Goal: Task Accomplishment & Management: Use online tool/utility

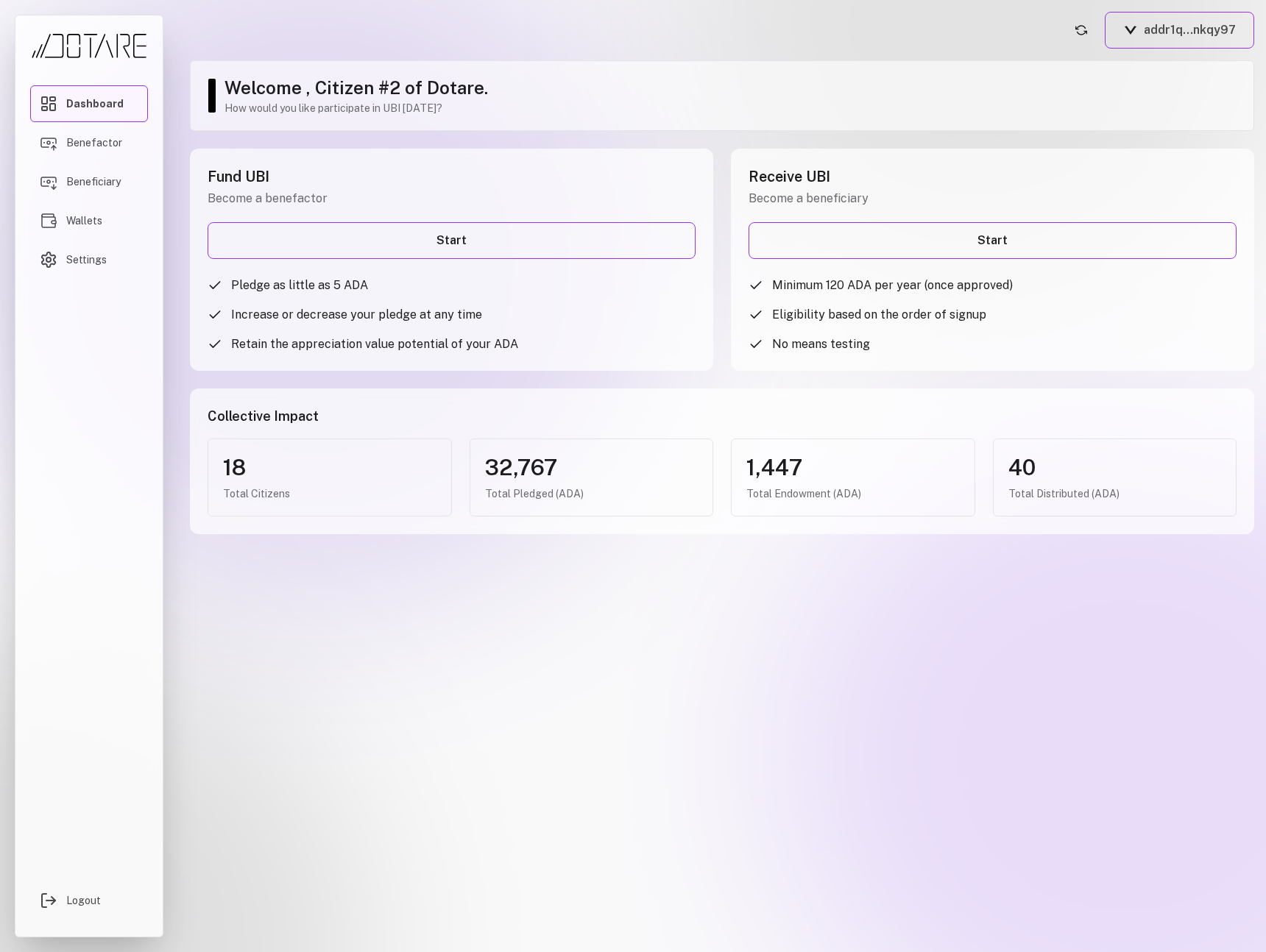
click at [93, 111] on span "Dashboard" at bounding box center [95, 104] width 57 height 14
click at [90, 146] on span "Benefactor" at bounding box center [94, 142] width 56 height 14
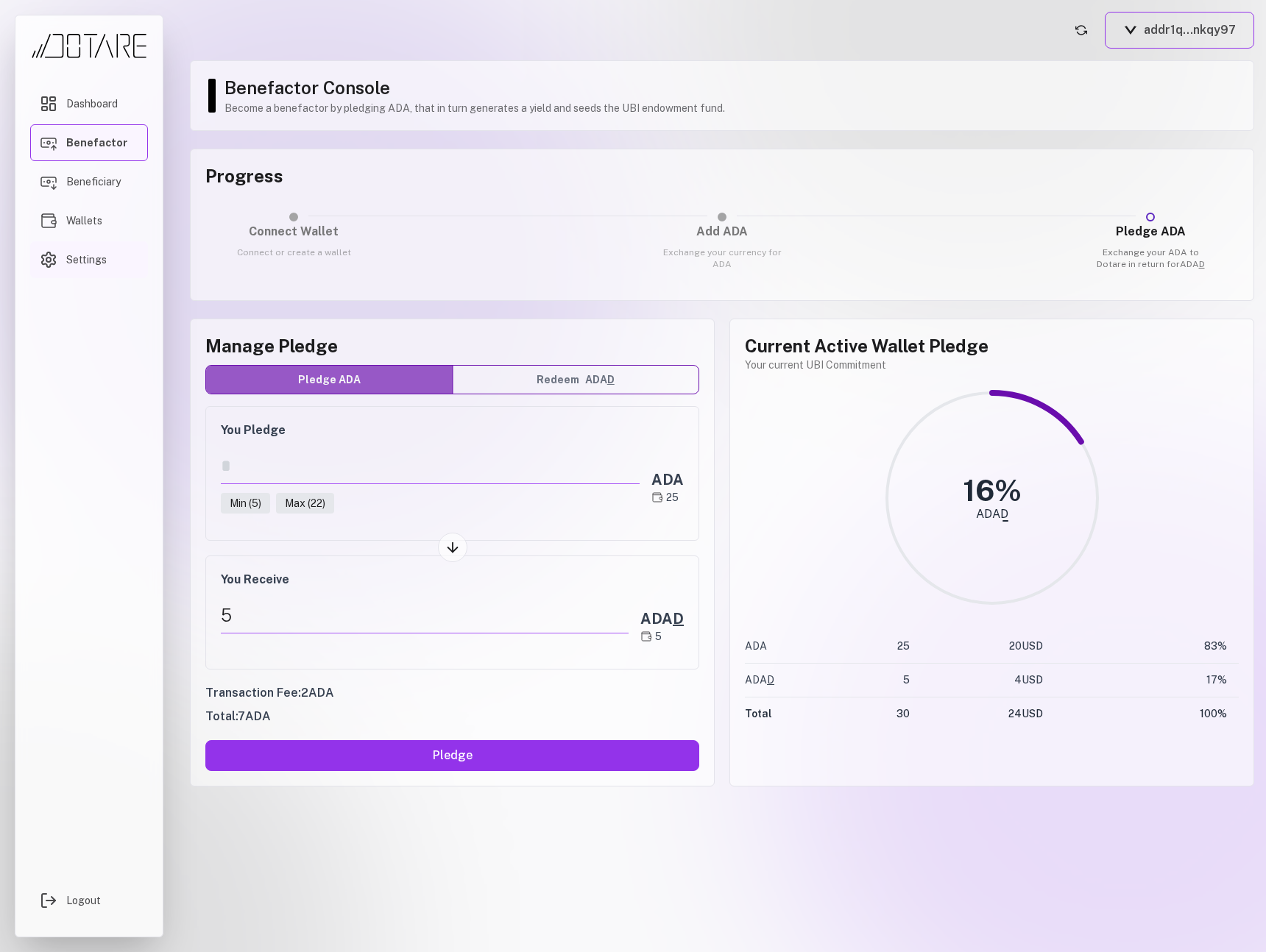
click at [94, 266] on span "Settings" at bounding box center [86, 260] width 40 height 14
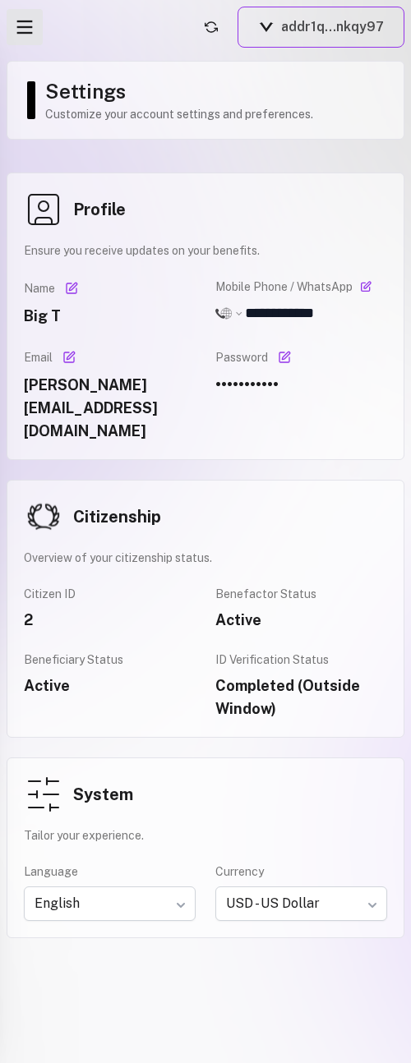
click at [31, 33] on line "Open menu" at bounding box center [25, 33] width 16 height 0
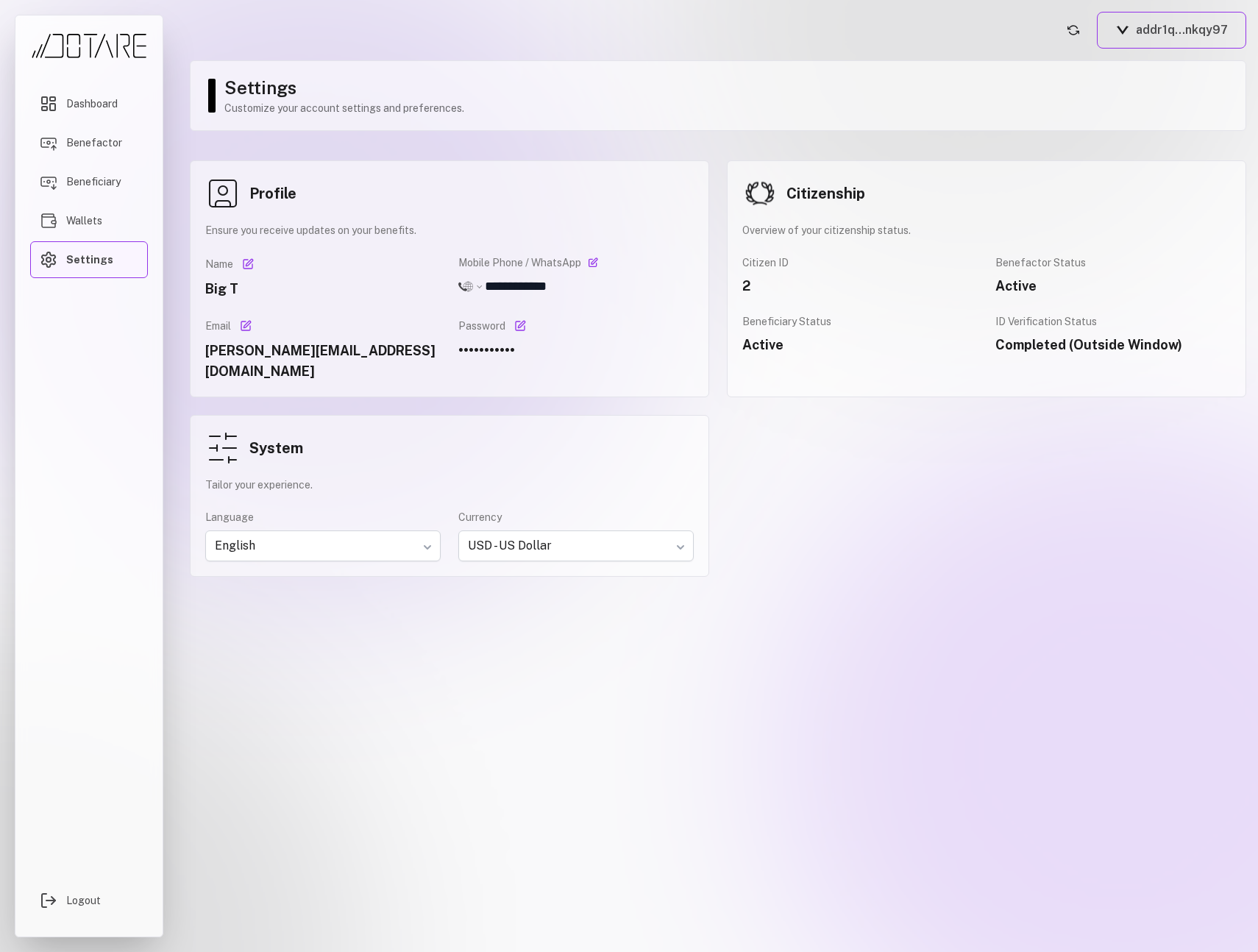
click at [4, 212] on div "Dashboard Benefactor Beneficiary Wallets Settings Logout" at bounding box center [89, 476] width 178 height 952
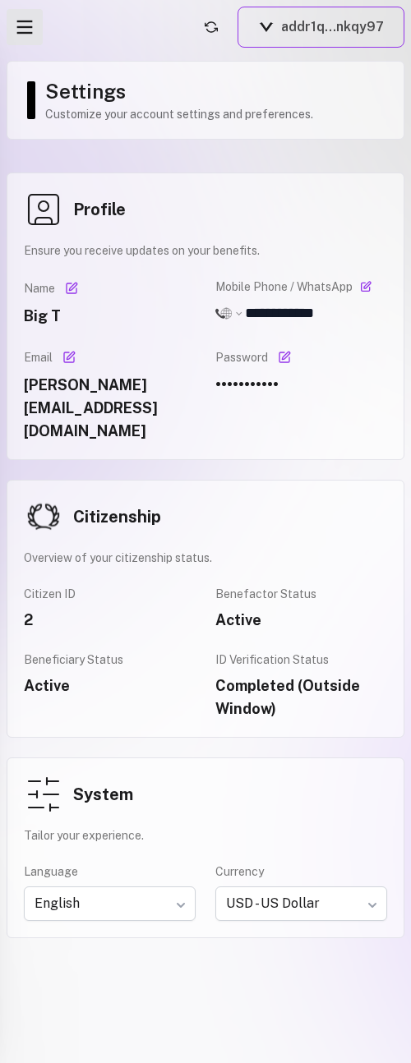
click at [25, 30] on icon "Open menu" at bounding box center [24, 27] width 23 height 23
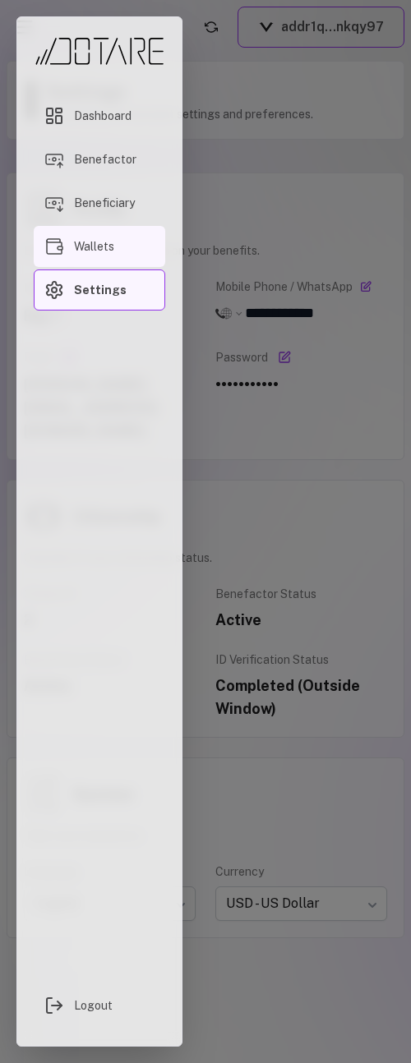
click at [99, 253] on span "Wallets" at bounding box center [94, 246] width 40 height 16
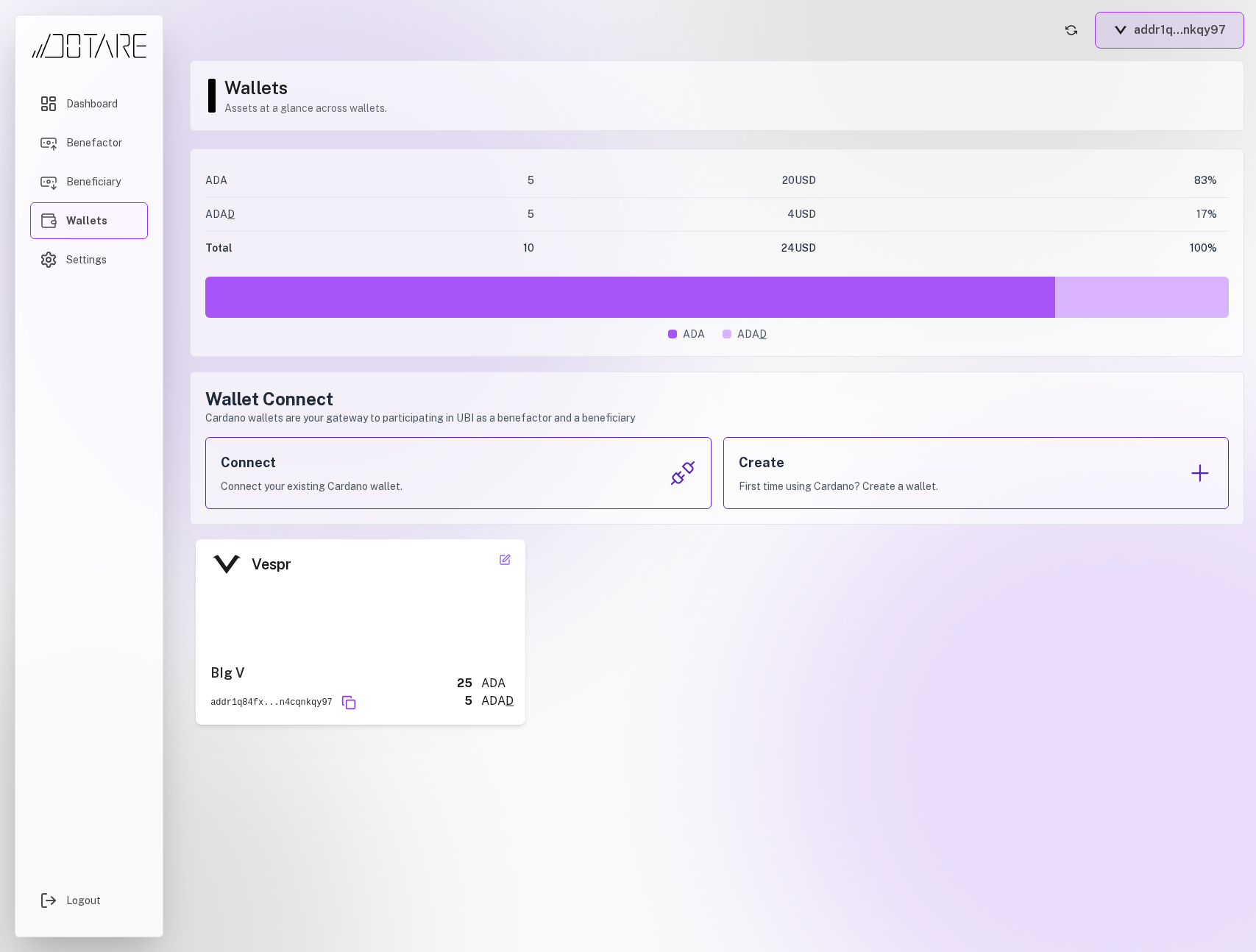
click at [1163, 46] on button "addr1q...nkqy97" at bounding box center [1169, 30] width 150 height 37
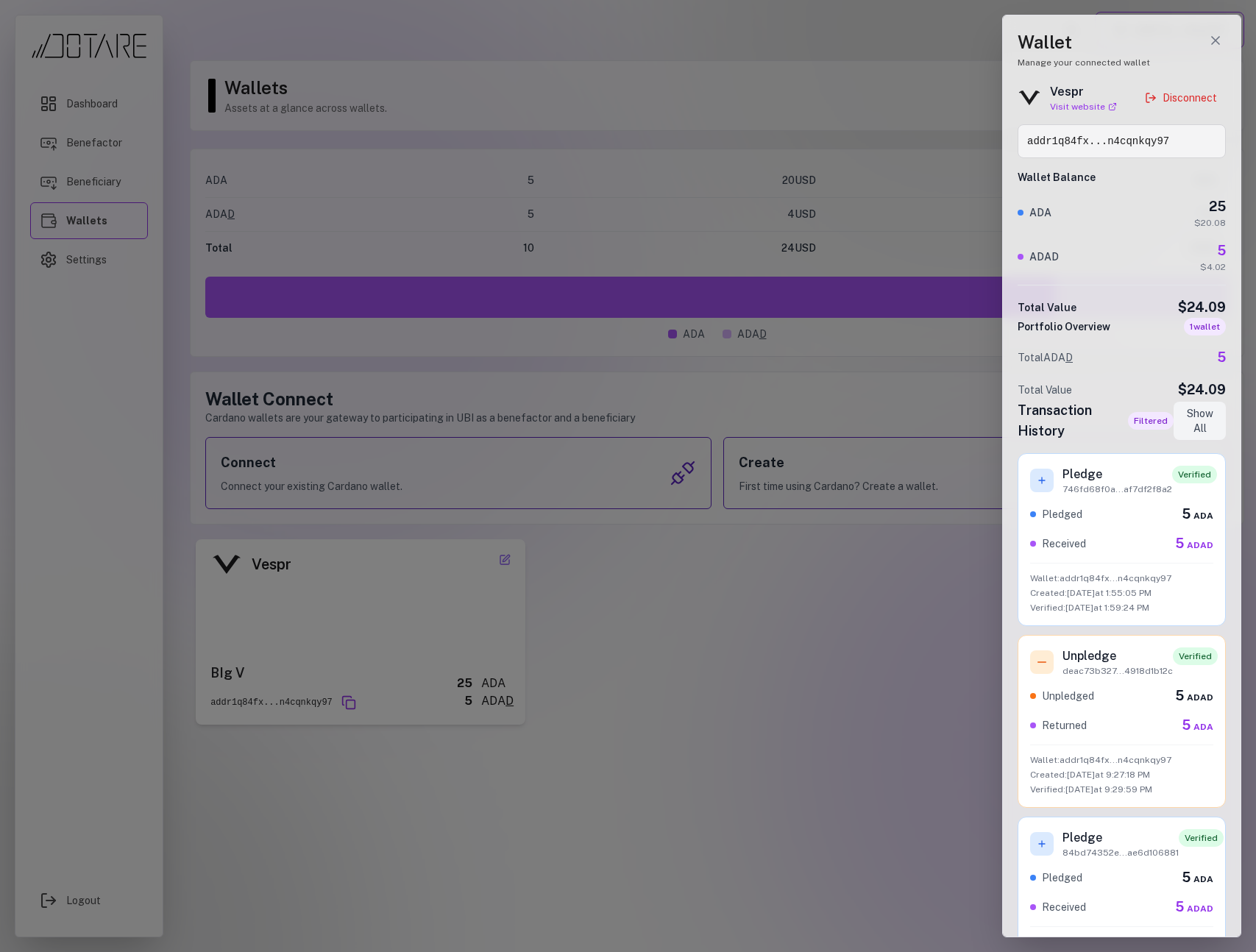
click at [985, 41] on div at bounding box center [628, 476] width 1256 height 952
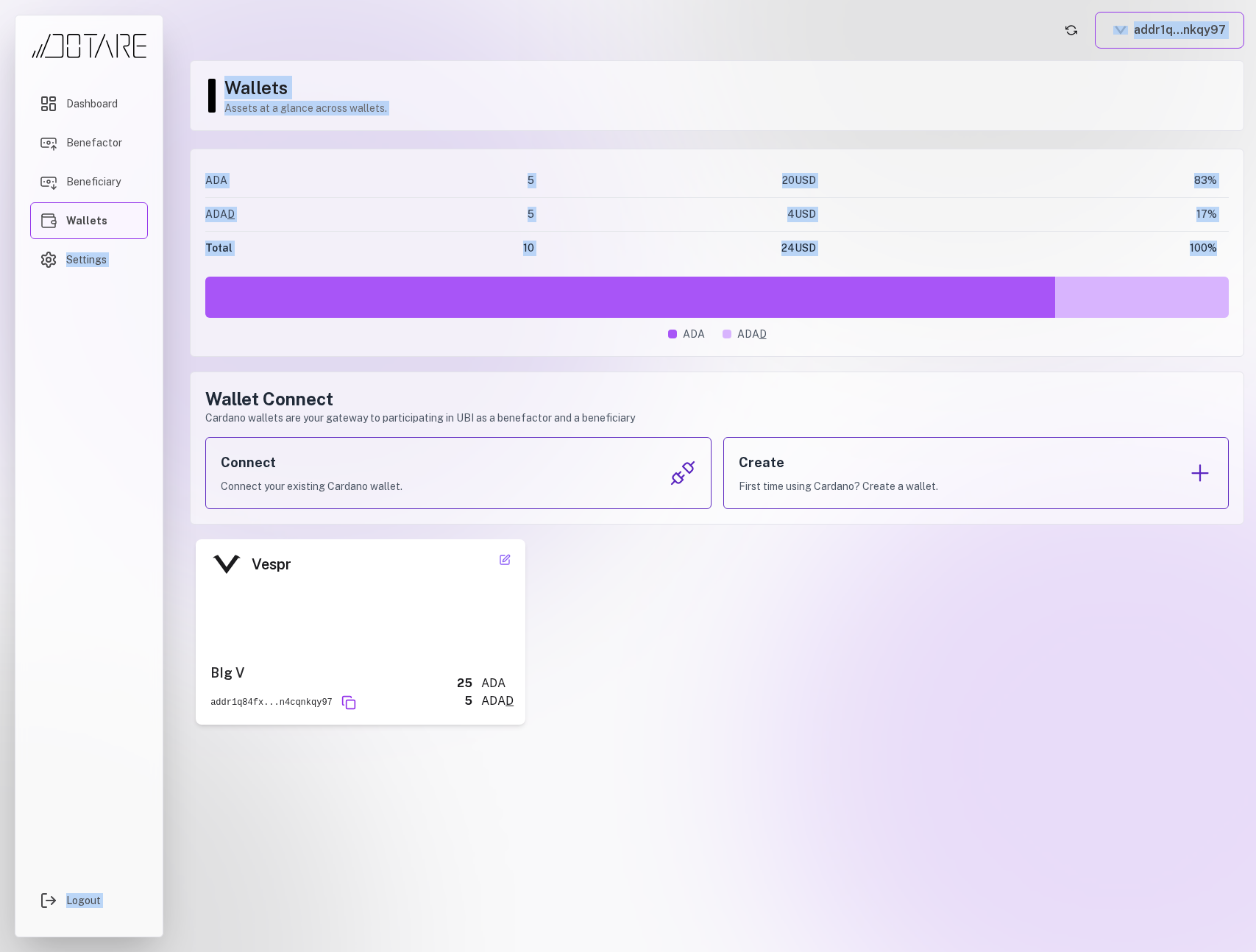
drag, startPoint x: 3, startPoint y: 295, endPoint x: 204, endPoint y: 296, distance: 201.0
click at [204, 296] on div "Dashboard Benefactor Beneficiary Wallets Settings Logout addr1q...nkqy97 Wallet…" at bounding box center [628, 476] width 1256 height 952
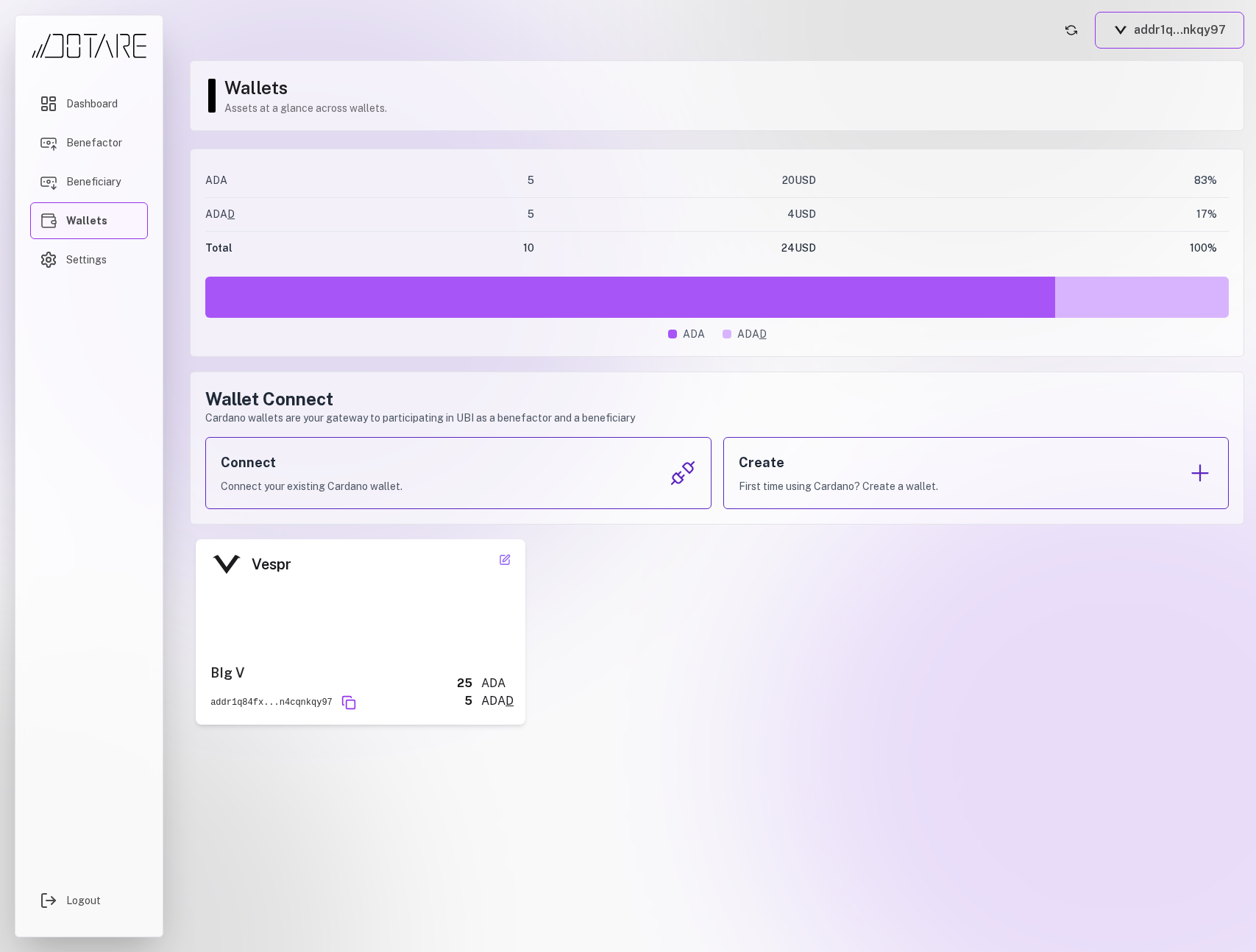
click at [18, 308] on div "Dashboard Benefactor Beneficiary Wallets Settings Logout" at bounding box center [89, 476] width 149 height 922
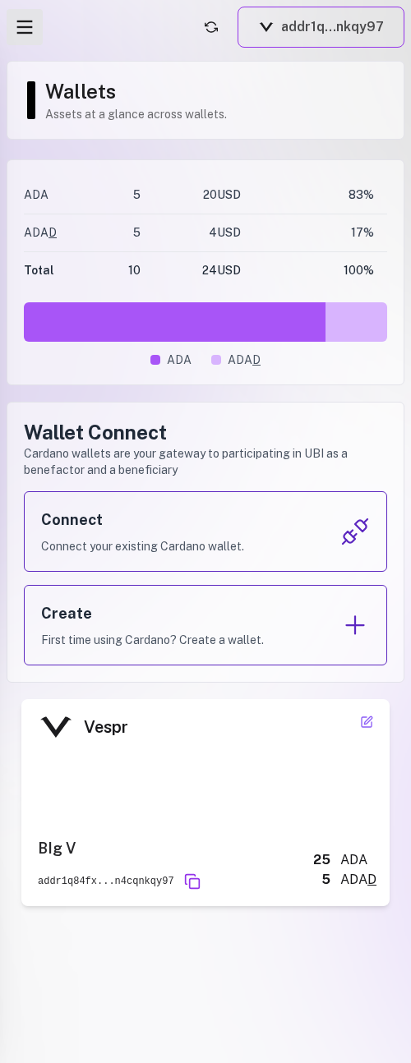
click at [21, 39] on button "Open menu" at bounding box center [25, 27] width 36 height 36
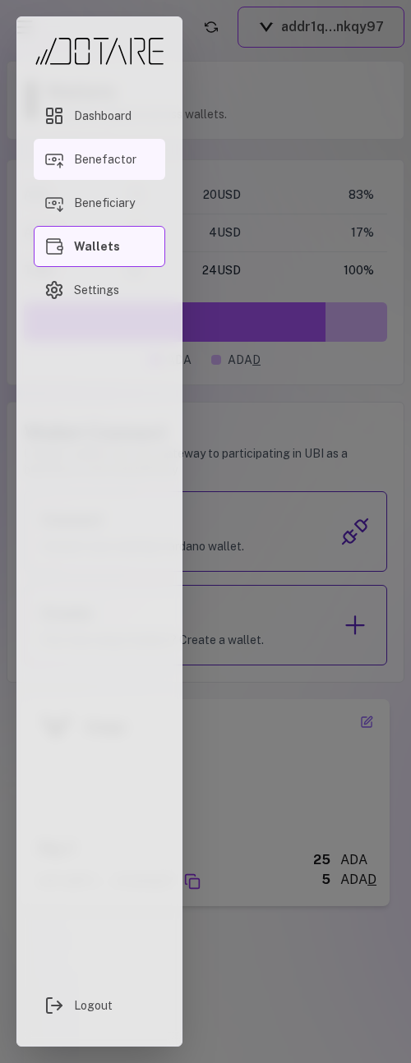
click at [87, 151] on span "Benefactor" at bounding box center [105, 159] width 62 height 16
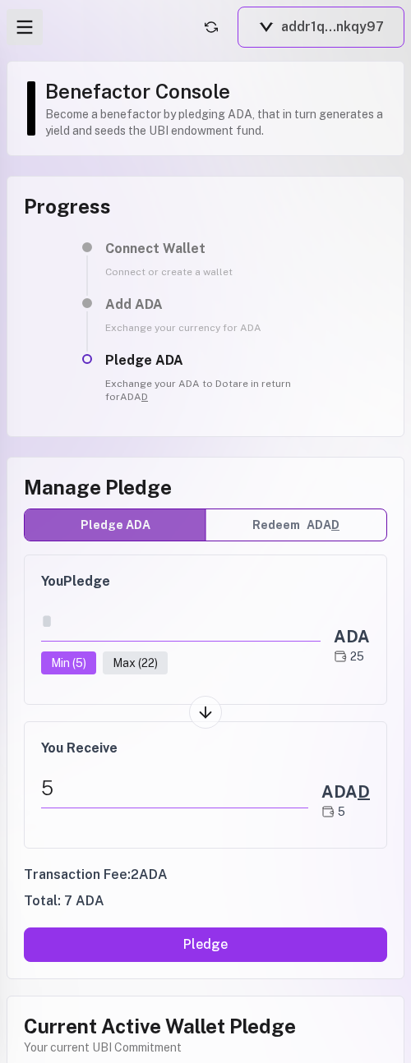
click at [18, 18] on icon "Open menu" at bounding box center [24, 27] width 23 height 23
click at [18, 27] on line "Open menu" at bounding box center [25, 27] width 16 height 0
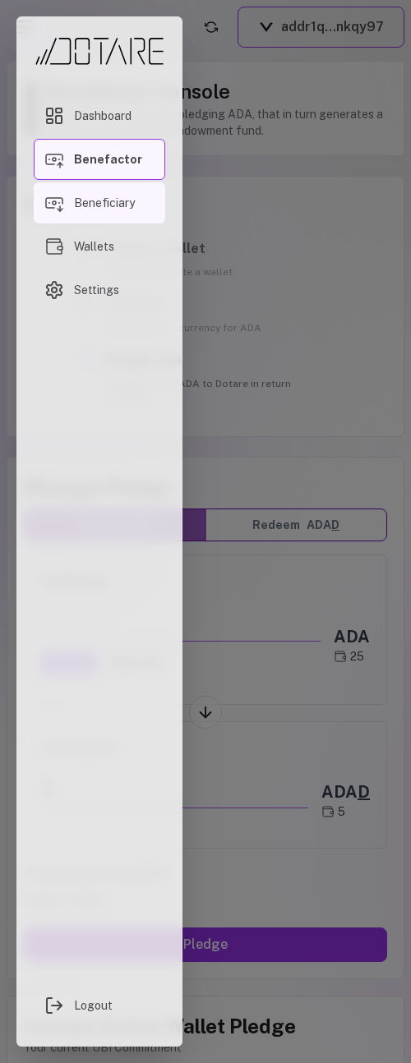
click at [119, 192] on link "Beneficiary" at bounding box center [99, 202] width 131 height 41
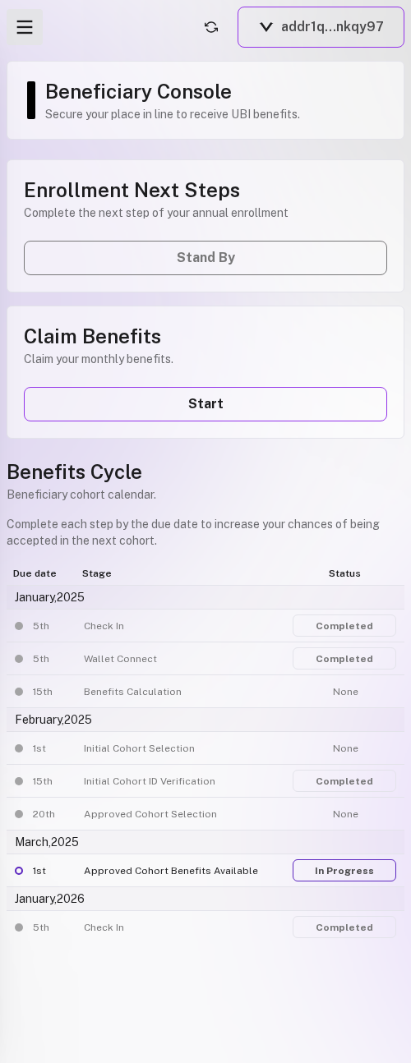
click at [24, 25] on icon "Open menu" at bounding box center [24, 27] width 23 height 23
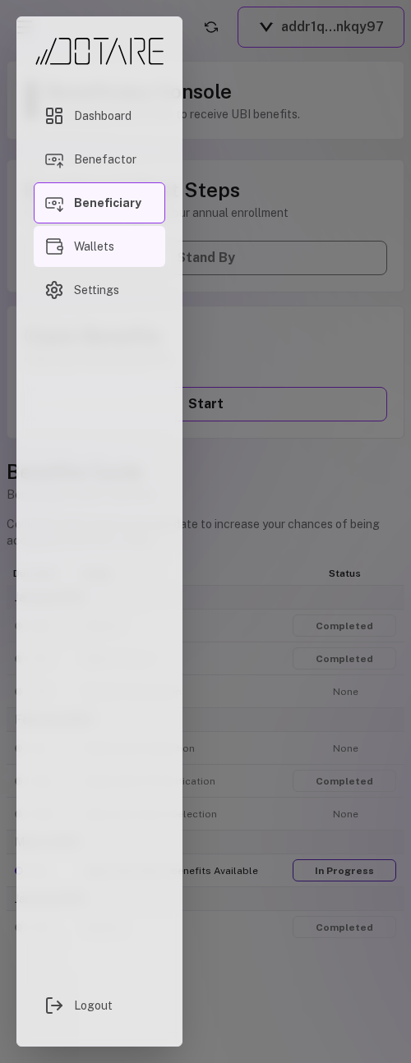
click at [94, 260] on link "Wallets" at bounding box center [99, 246] width 131 height 41
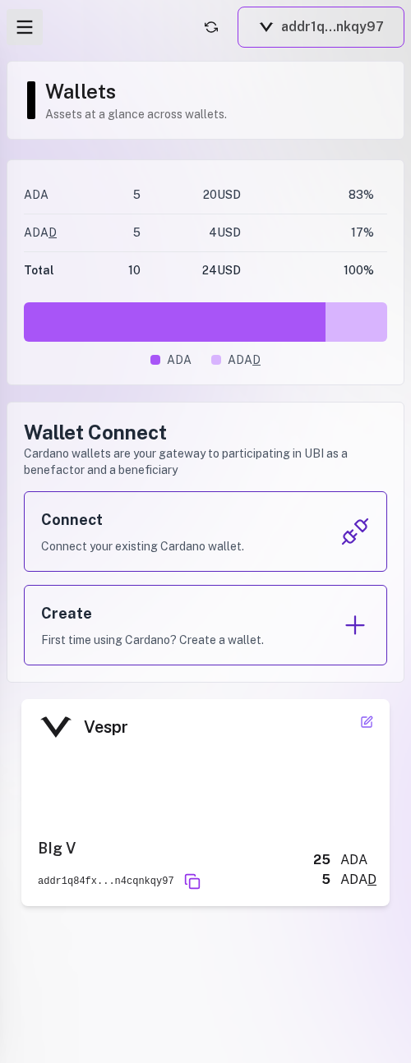
click at [27, 30] on icon "Open menu" at bounding box center [24, 27] width 23 height 23
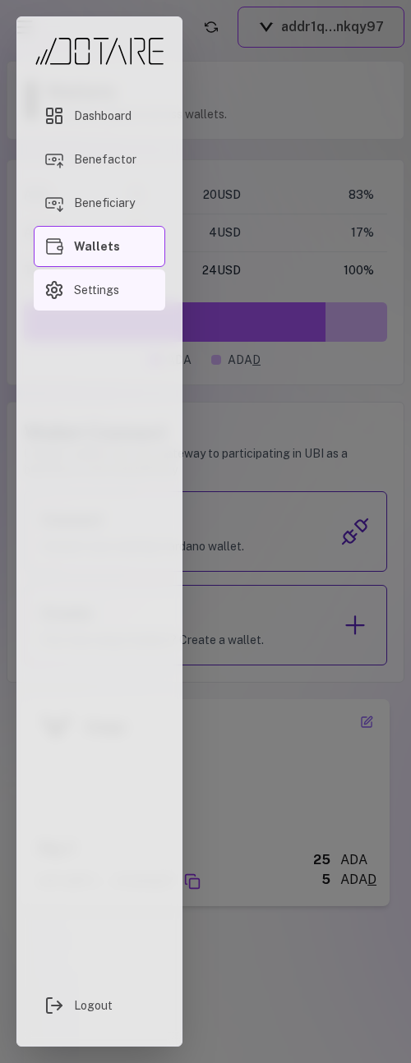
click at [126, 281] on link "Settings" at bounding box center [99, 289] width 131 height 41
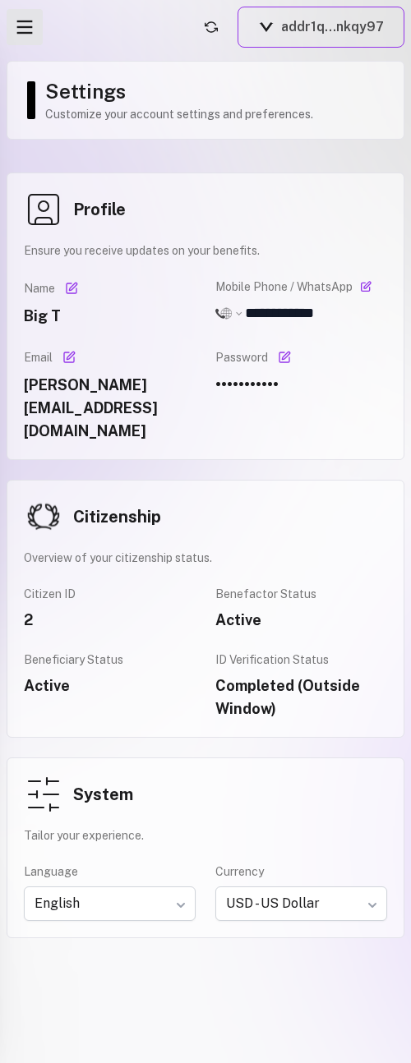
click at [13, 34] on icon "Open menu" at bounding box center [24, 27] width 23 height 23
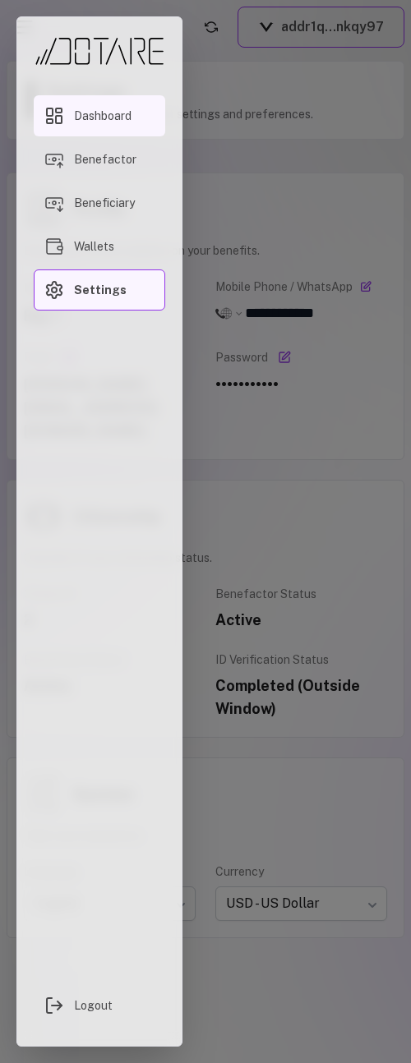
click at [99, 125] on link "Dashboard" at bounding box center [99, 115] width 131 height 41
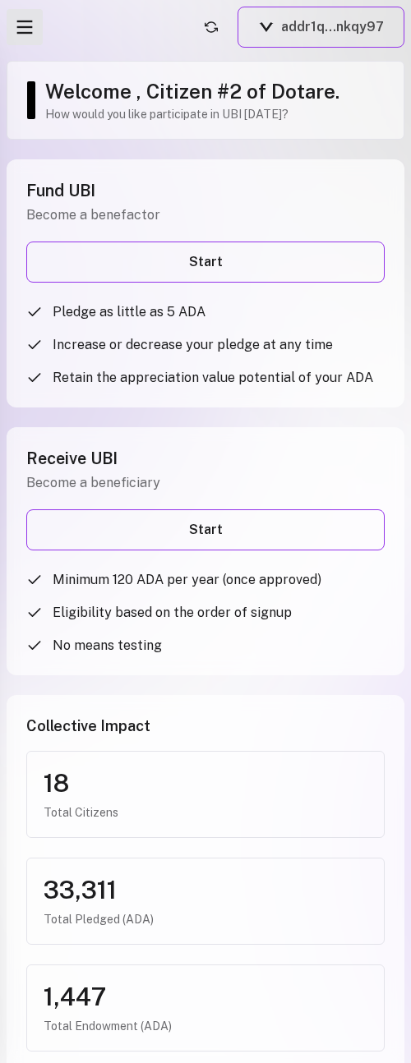
click at [21, 39] on button "Open menu" at bounding box center [25, 27] width 36 height 36
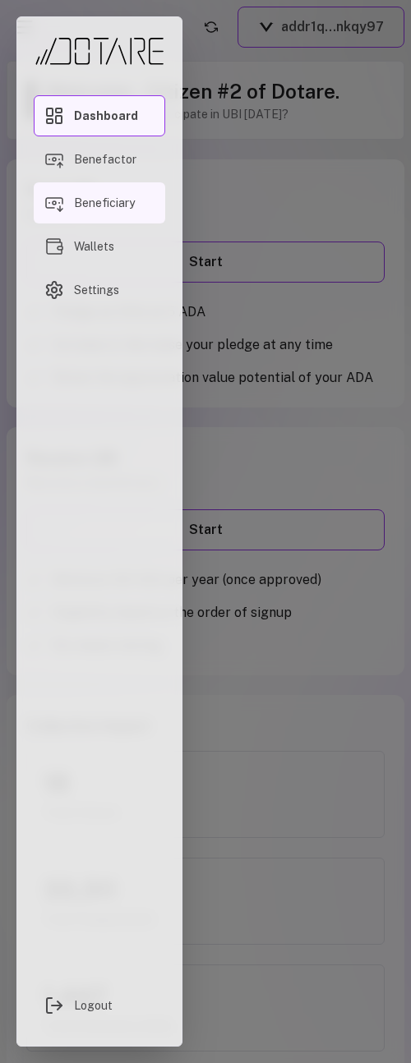
click at [127, 203] on span "Beneficiary" at bounding box center [104, 203] width 61 height 16
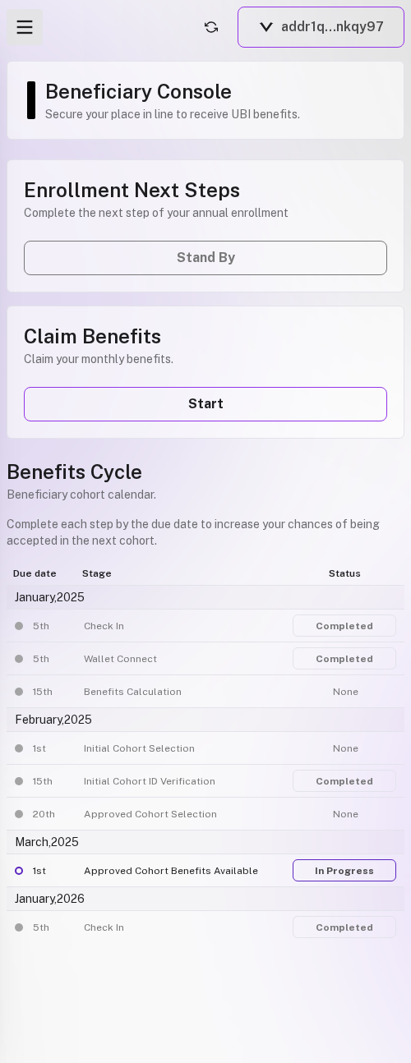
click at [30, 22] on icon "Open menu" at bounding box center [24, 27] width 23 height 23
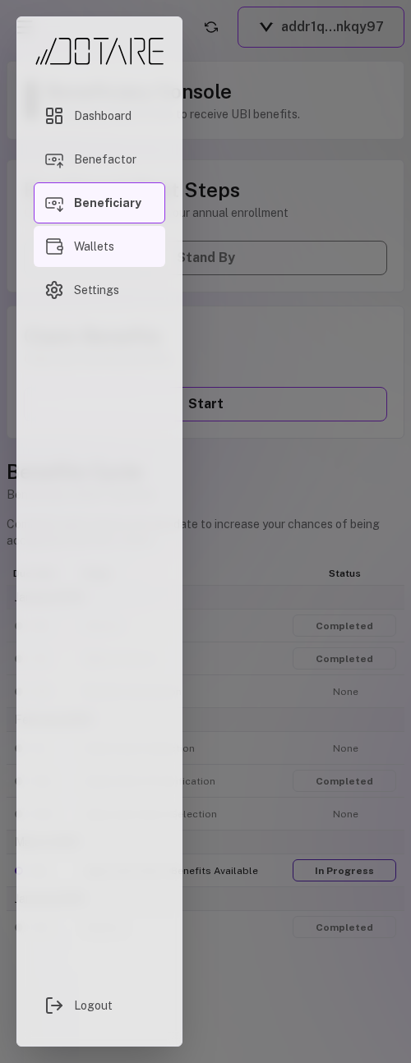
click at [81, 231] on link "Wallets" at bounding box center [99, 246] width 131 height 41
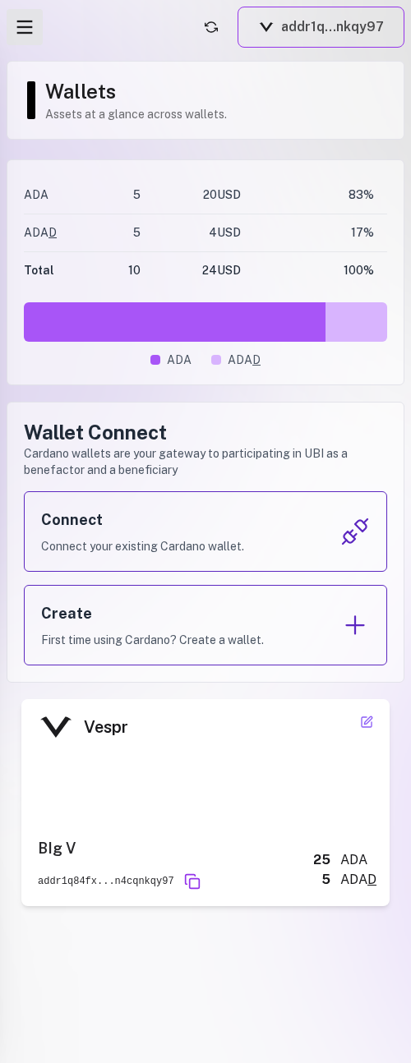
click at [32, 41] on button "Open menu" at bounding box center [25, 27] width 36 height 36
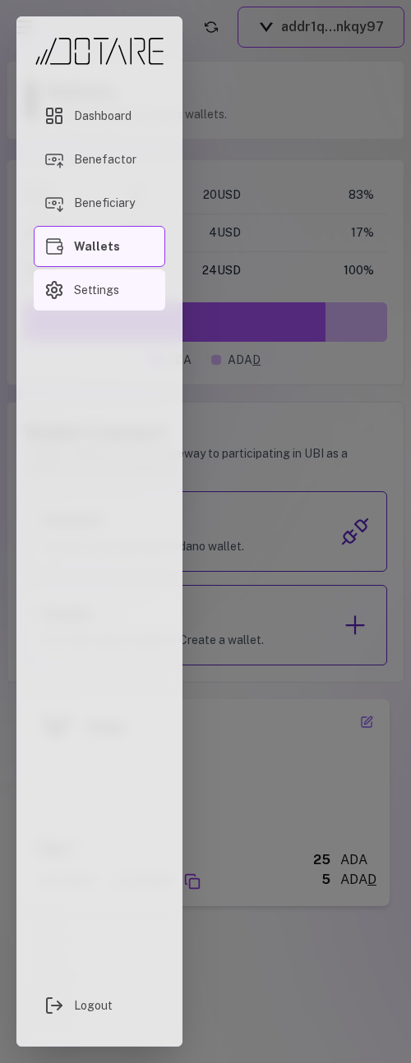
click at [83, 280] on link "Settings" at bounding box center [99, 289] width 131 height 41
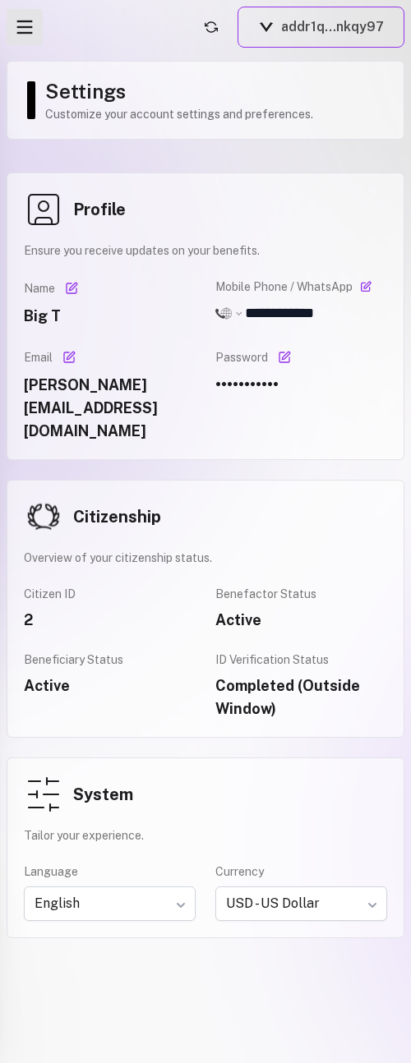
click at [23, 30] on icon "Open menu" at bounding box center [24, 27] width 23 height 23
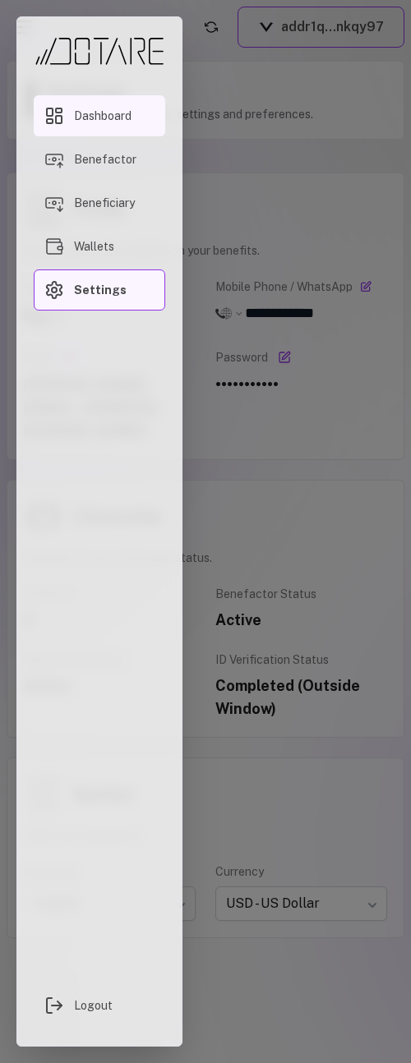
click at [110, 131] on link "Dashboard" at bounding box center [99, 115] width 131 height 41
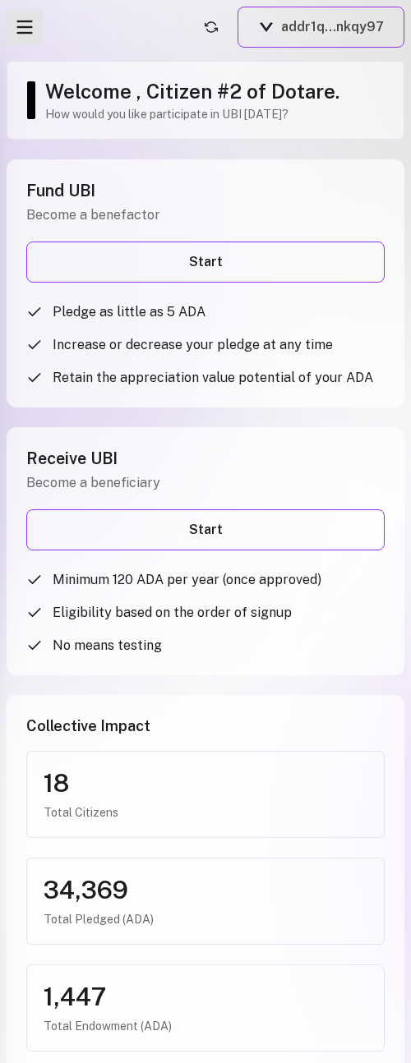
click at [28, 31] on icon "Open menu" at bounding box center [24, 27] width 23 height 23
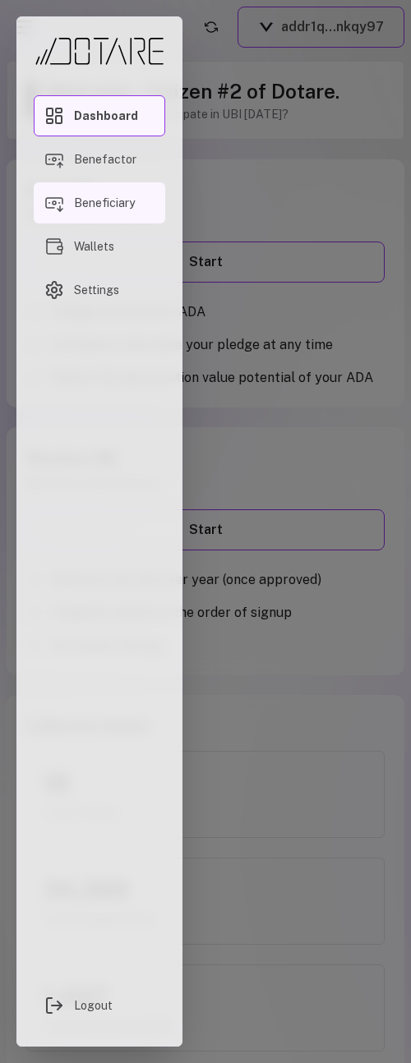
click at [93, 211] on link "Beneficiary" at bounding box center [99, 202] width 131 height 41
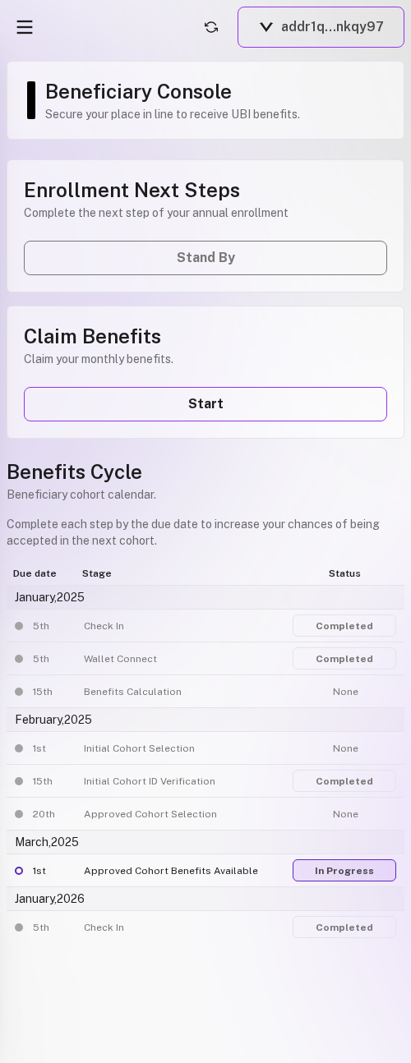
click at [337, 868] on link "In Progress" at bounding box center [344, 870] width 104 height 22
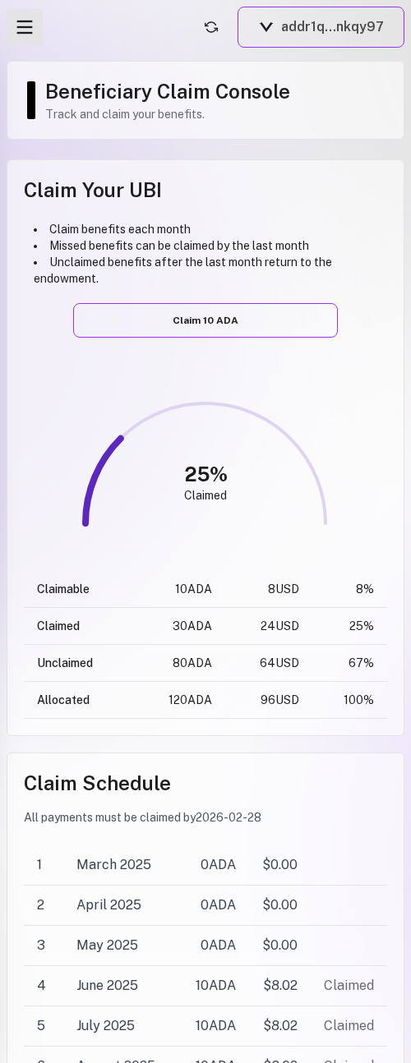
click at [25, 43] on button "Open menu" at bounding box center [25, 27] width 36 height 36
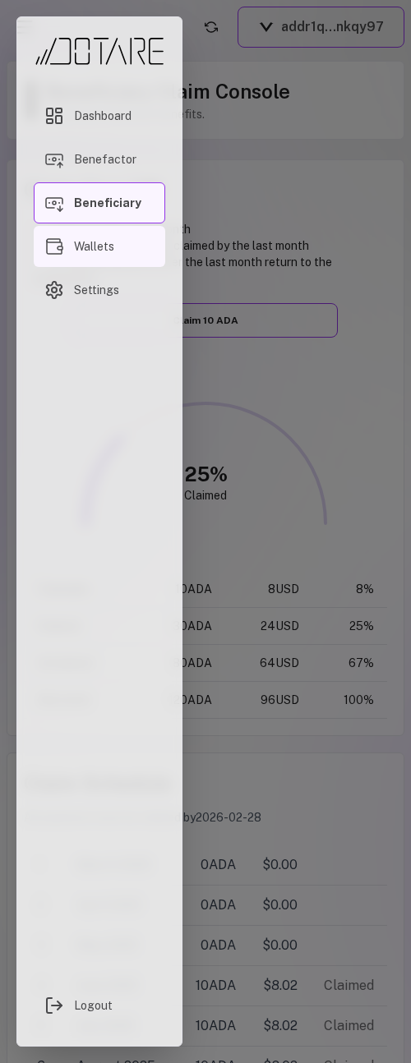
click at [132, 239] on link "Wallets" at bounding box center [99, 246] width 131 height 41
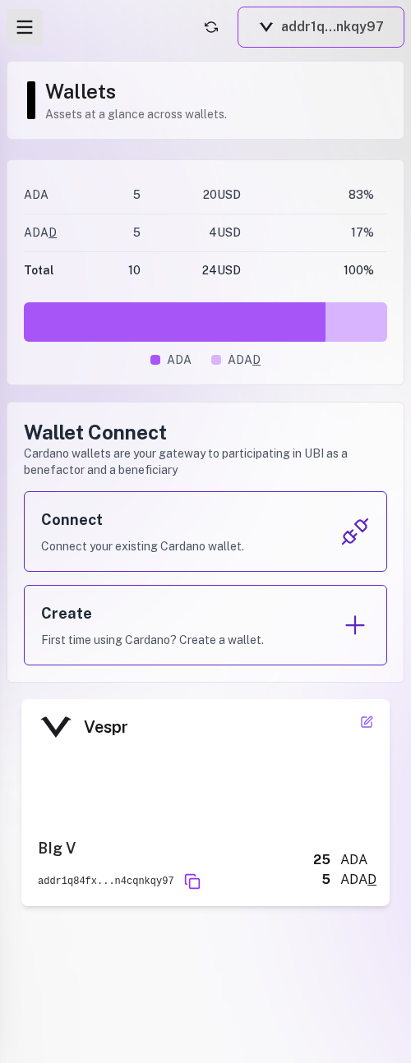
click at [29, 25] on icon "Open menu" at bounding box center [24, 27] width 23 height 23
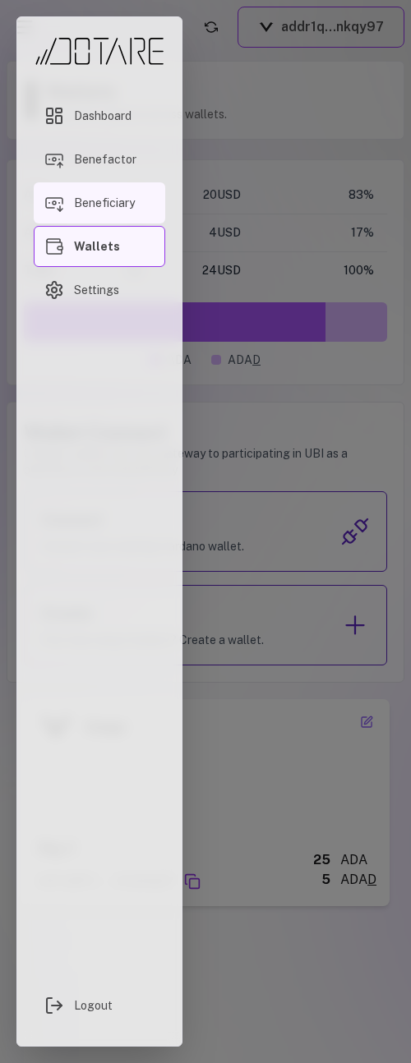
click at [126, 208] on span "Beneficiary" at bounding box center [104, 203] width 61 height 16
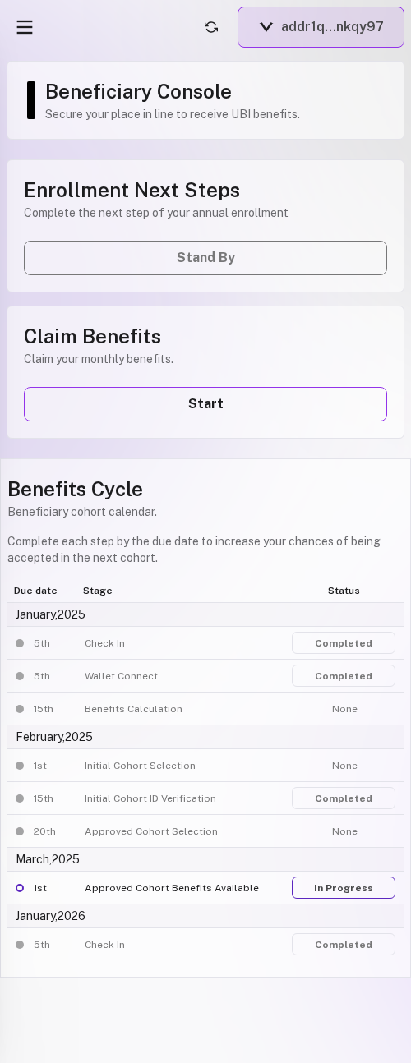
click at [311, 30] on button "addr1q...nkqy97" at bounding box center [320, 27] width 167 height 41
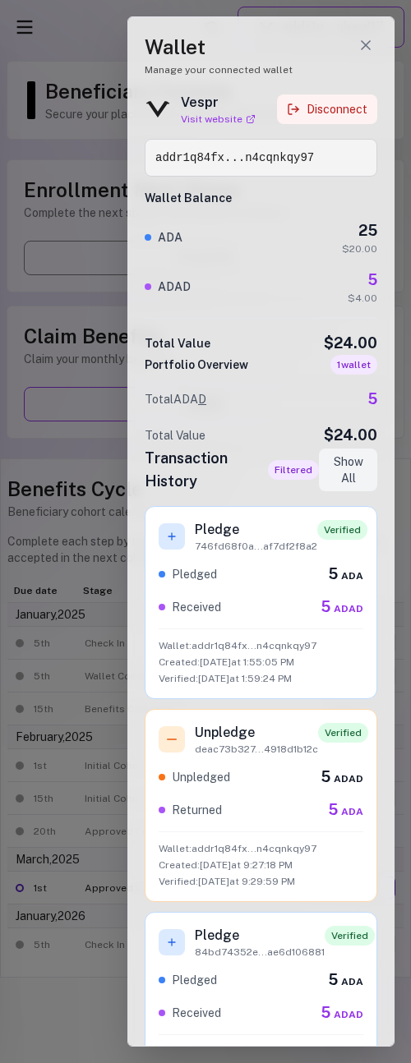
click at [347, 104] on button "Disconnect" at bounding box center [327, 109] width 100 height 30
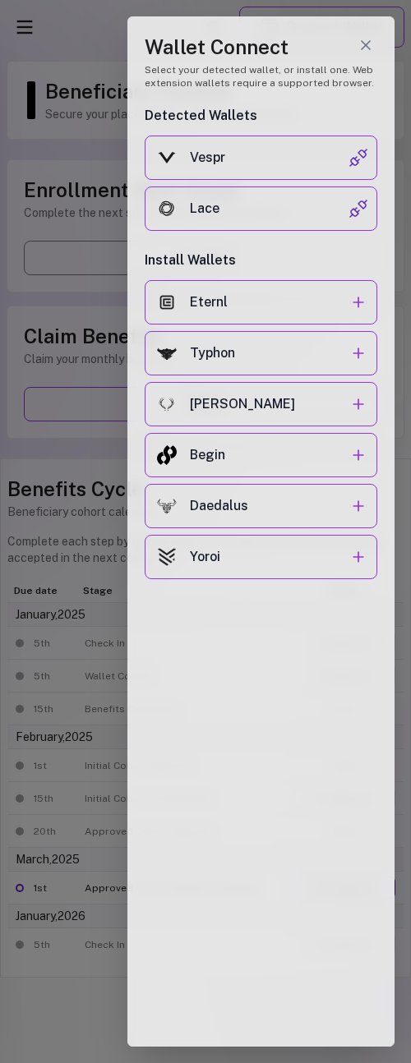
click at [124, 44] on div "Wallet Connect Select your detected wallet, or install one. Web extension walle…" at bounding box center [261, 531] width 300 height 1063
drag, startPoint x: 116, startPoint y: 43, endPoint x: 48, endPoint y: 46, distance: 68.3
click at [81, 0] on section "Wallet Connect Select your detected wallet, or install one. Web extension walle…" at bounding box center [205, 0] width 411 height 0
click at [61, 47] on div at bounding box center [205, 531] width 411 height 1063
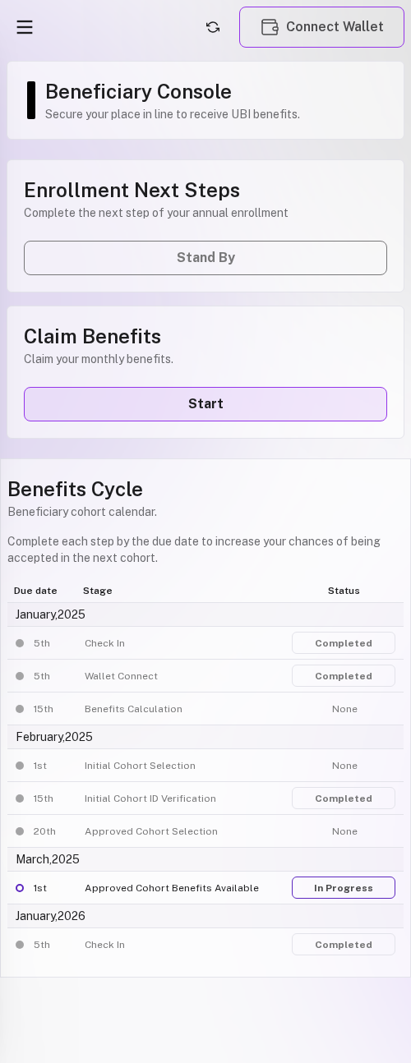
click at [219, 399] on link "Start" at bounding box center [205, 404] width 363 height 35
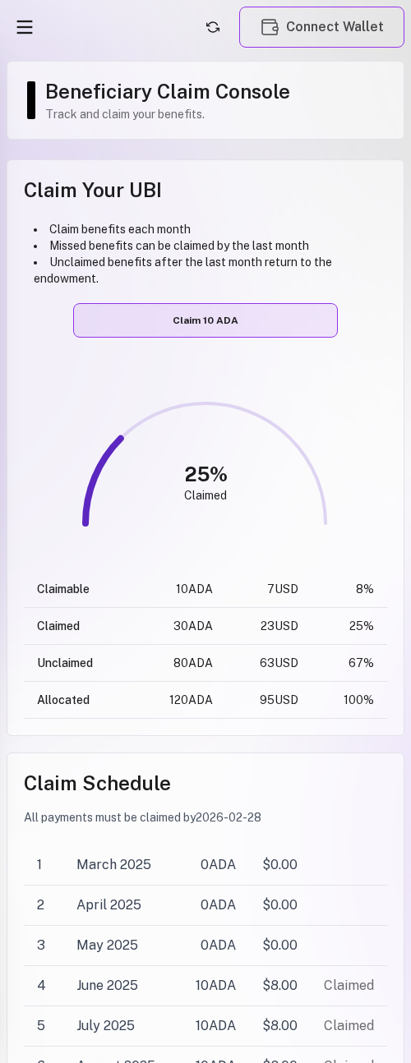
click at [218, 331] on button "Claim 10 ADA" at bounding box center [205, 320] width 265 height 35
click at [221, 326] on button "Claim 10 ADA" at bounding box center [205, 320] width 265 height 35
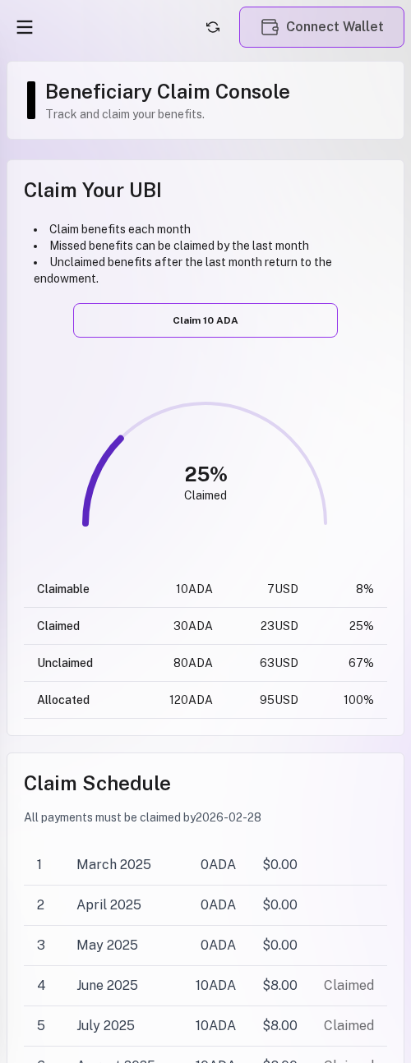
click at [299, 46] on button "Connect Wallet" at bounding box center [321, 27] width 165 height 41
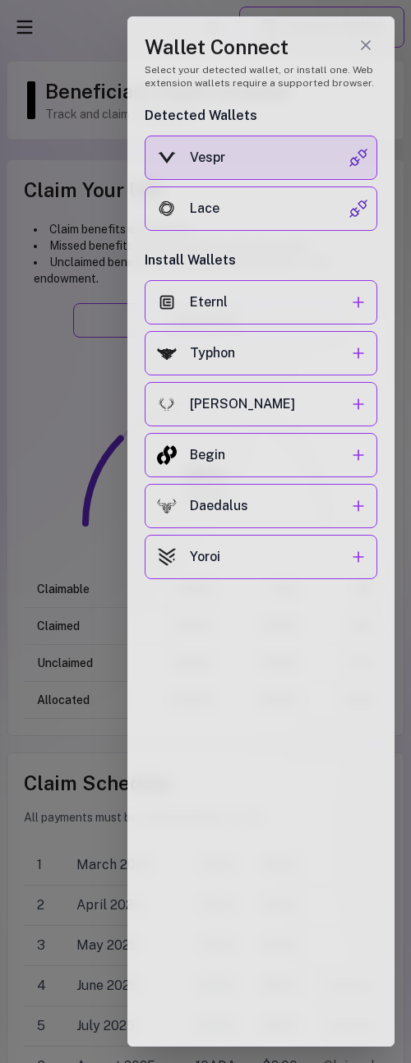
click at [301, 163] on div "Vespr" at bounding box center [269, 158] width 159 height 20
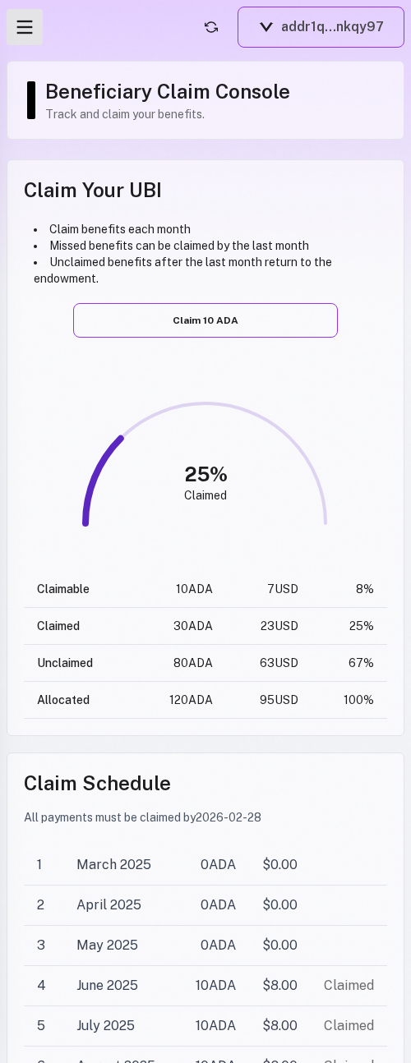
click at [25, 35] on icon "Open menu" at bounding box center [24, 27] width 23 height 23
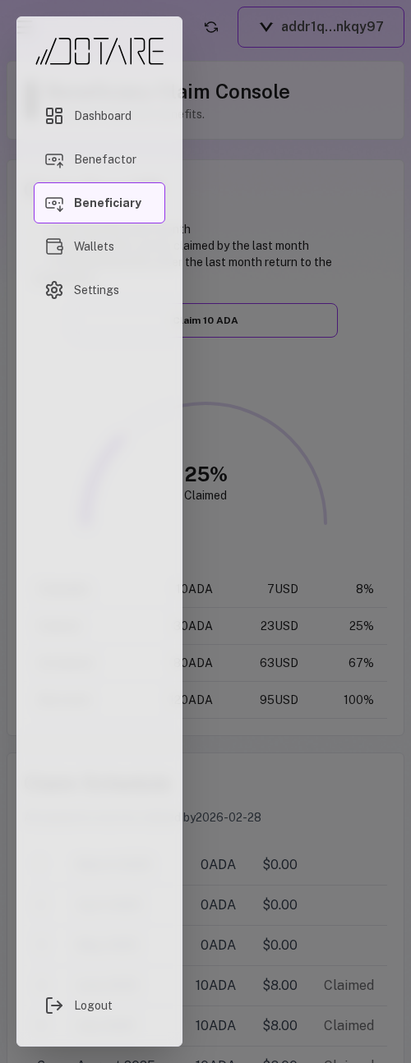
click at [81, 195] on span "Beneficiary" at bounding box center [107, 203] width 67 height 16
